Goal: Find specific page/section: Find specific page/section

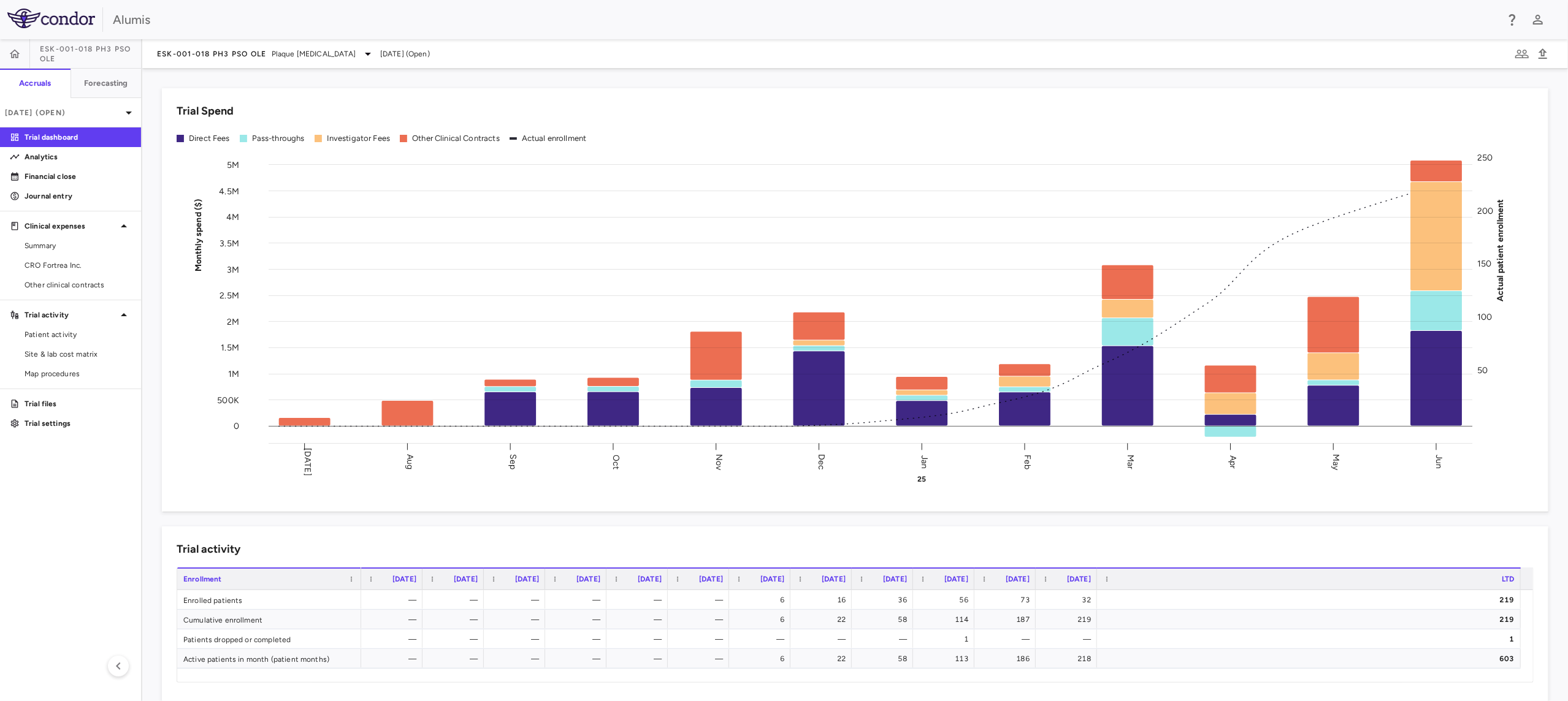
click at [620, 31] on div "Alumis" at bounding box center [784, 20] width 1568 height 39
drag, startPoint x: 65, startPoint y: 471, endPoint x: 43, endPoint y: 379, distance: 94.6
click at [65, 471] on aside "ESK-001-018 Ph3 PsO OLE Accruals Forecasting [DATE] (Open) Trial dashboard Anal…" at bounding box center [71, 370] width 142 height 662
click at [81, 263] on span "CRO Fortrea Inc." at bounding box center [78, 265] width 107 height 11
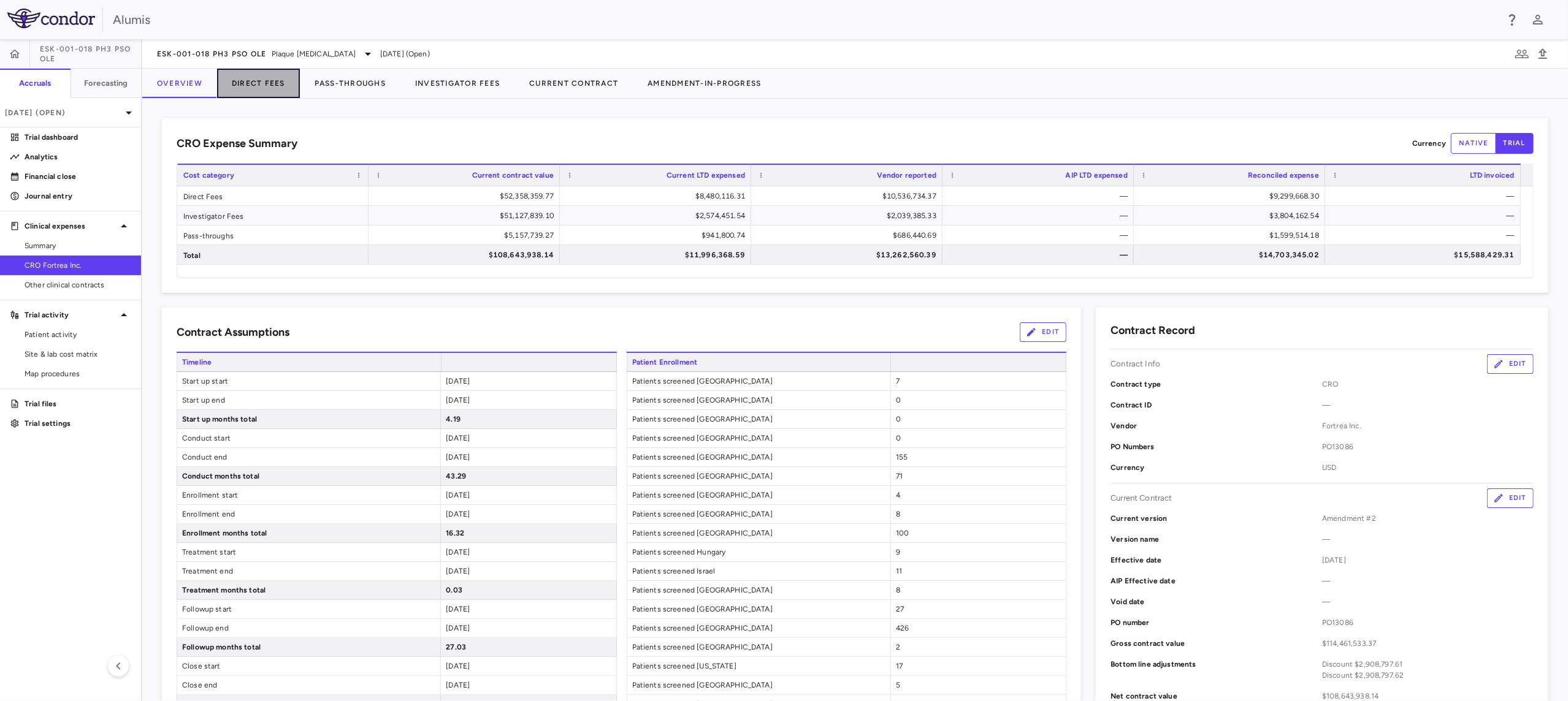
click at [268, 84] on button "Direct Fees" at bounding box center [258, 84] width 83 height 29
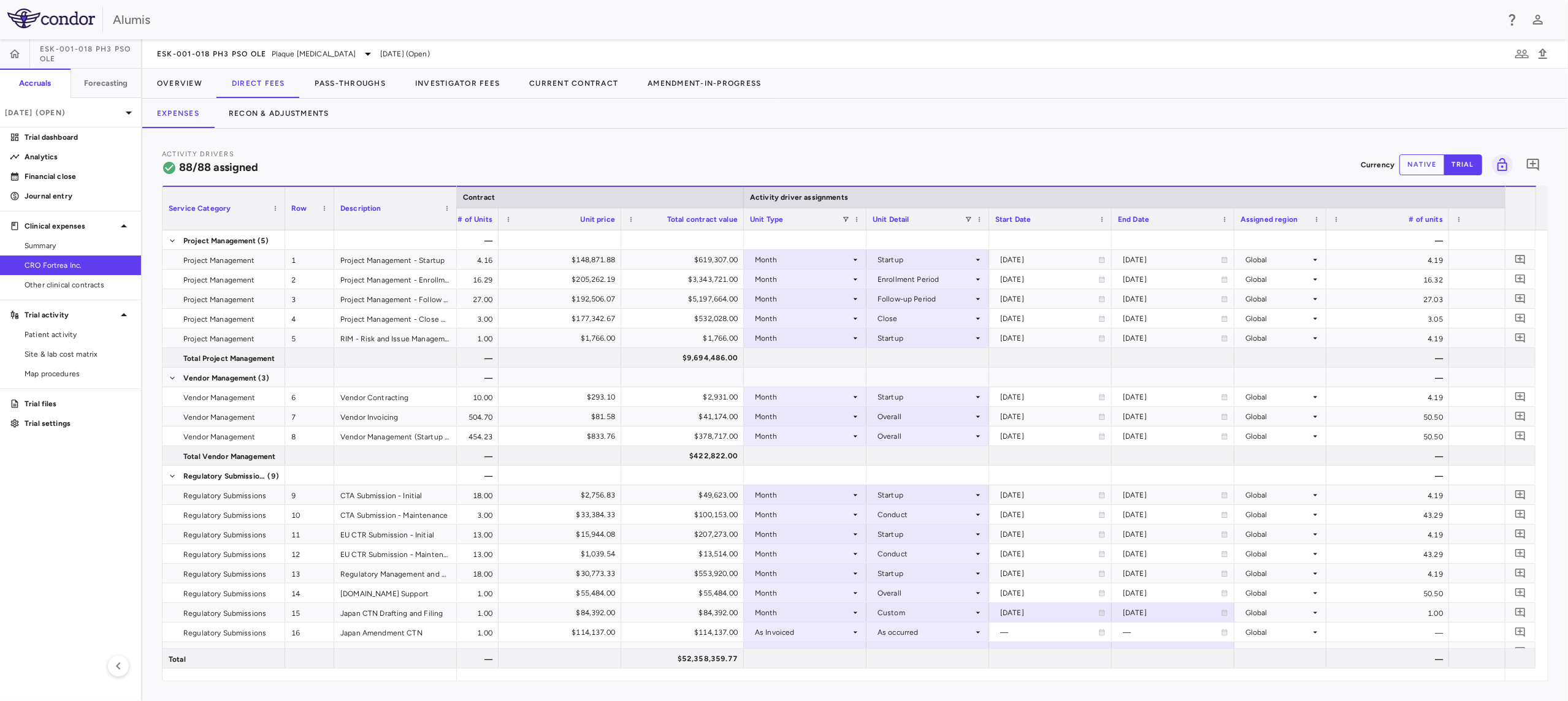
click at [815, 139] on div "Activity Drivers 88/88 assigned Currency native trial 0 Service Category Drag h…" at bounding box center [855, 415] width 1426 height 573
click at [775, 139] on div "Activity Drivers 88/88 assigned Currency native trial 0 Service Category Drag h…" at bounding box center [855, 415] width 1426 height 573
click at [793, 147] on div "Activity Drivers 88/88 assigned Currency native trial 0 Service Category Drag h…" at bounding box center [855, 415] width 1426 height 573
click at [794, 148] on div "Activity Drivers 88/88 assigned Currency native trial 0" at bounding box center [855, 164] width 1387 height 33
